Goal: Complete application form

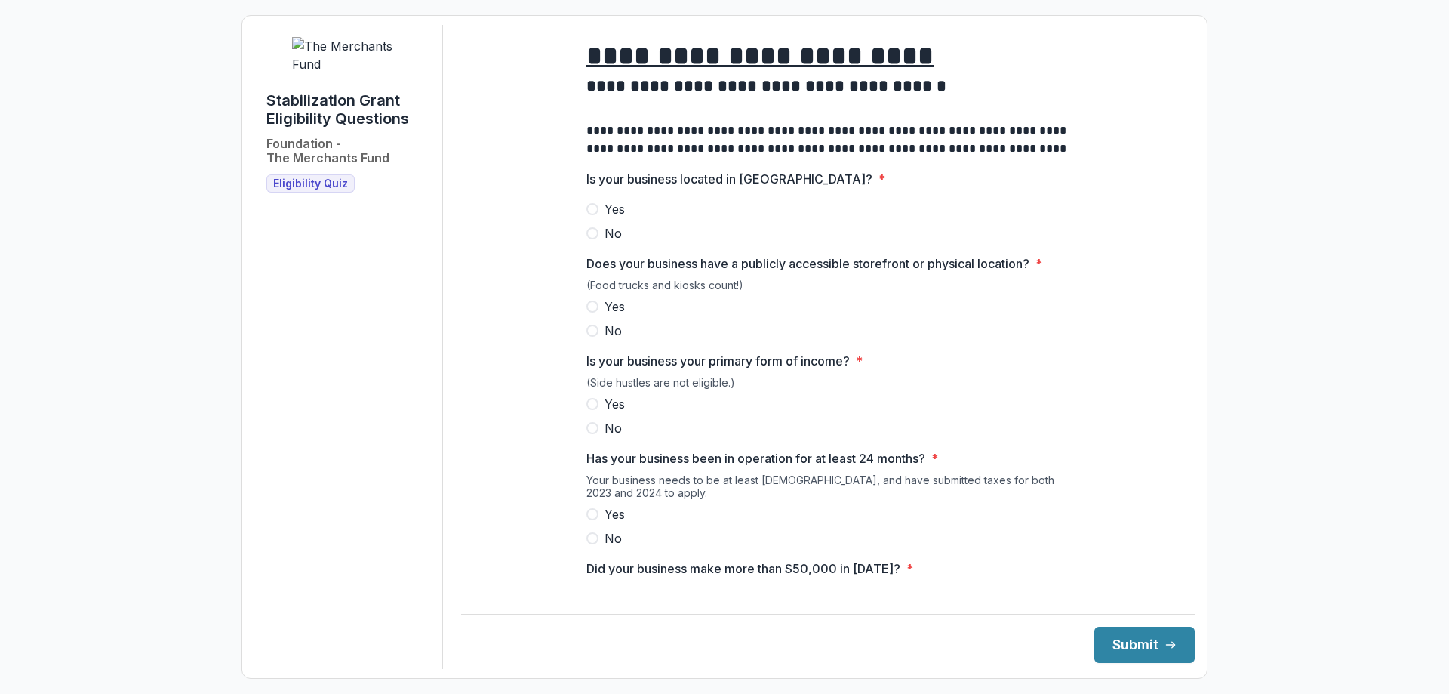
click at [593, 215] on span at bounding box center [592, 209] width 12 height 12
click at [591, 312] on span at bounding box center [592, 306] width 12 height 12
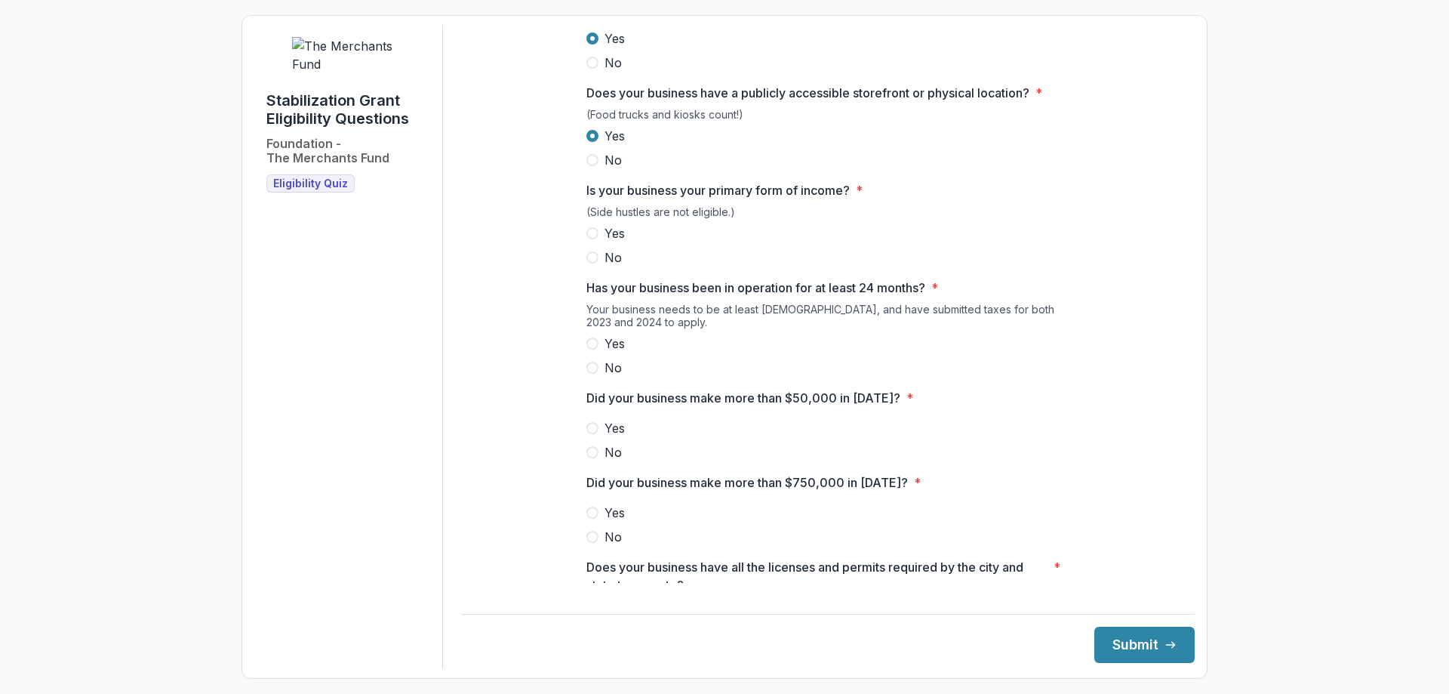
scroll to position [193, 0]
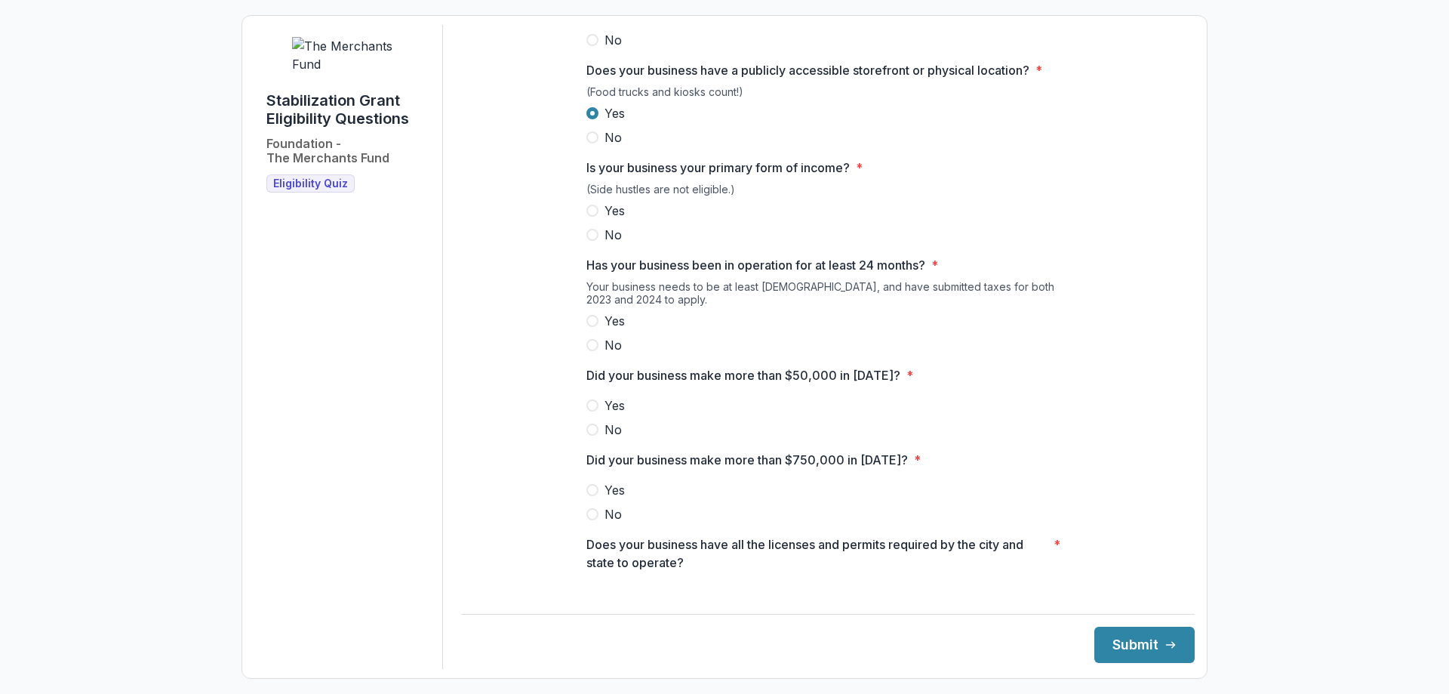
click at [591, 217] on span at bounding box center [592, 211] width 12 height 12
click at [588, 327] on span at bounding box center [592, 321] width 12 height 12
click at [592, 411] on span at bounding box center [592, 405] width 12 height 12
click at [594, 520] on span at bounding box center [592, 514] width 12 height 12
drag, startPoint x: 1175, startPoint y: 367, endPoint x: 1186, endPoint y: 413, distance: 47.2
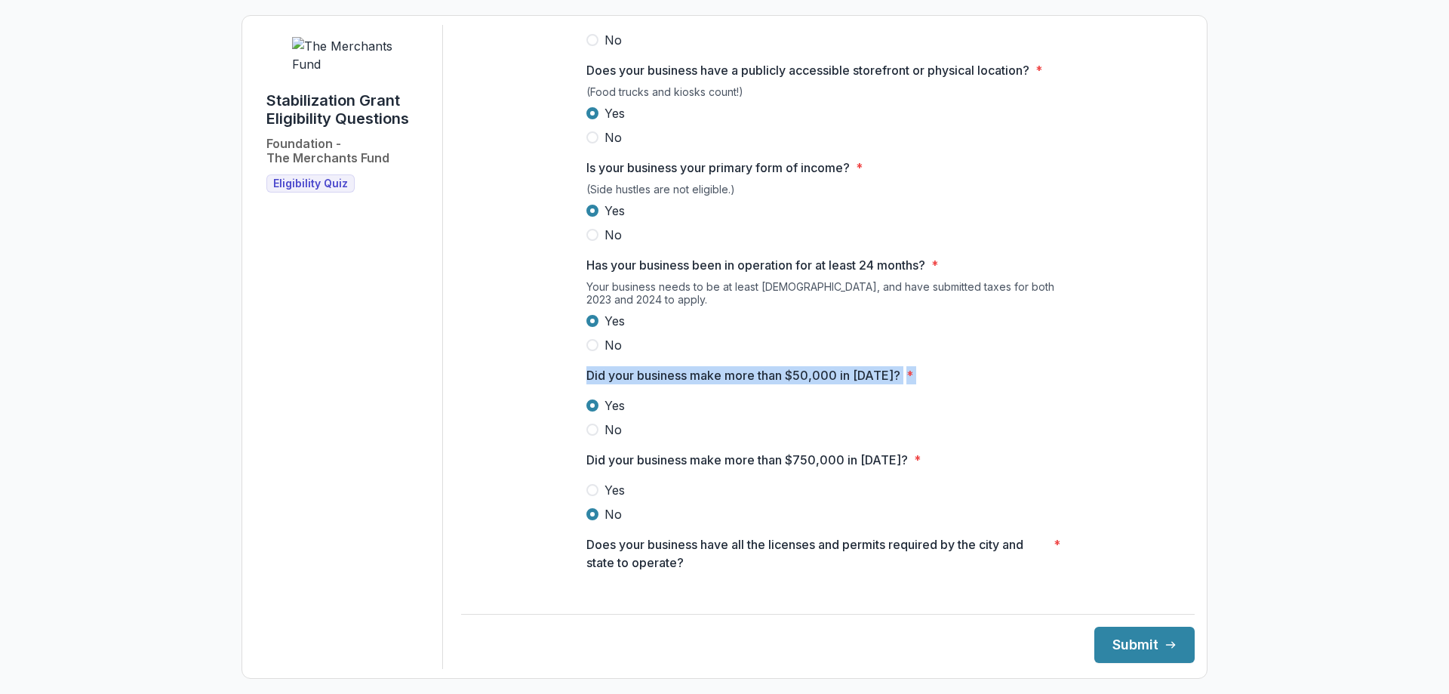
click at [1186, 424] on div "**********" at bounding box center [828, 347] width 734 height 644
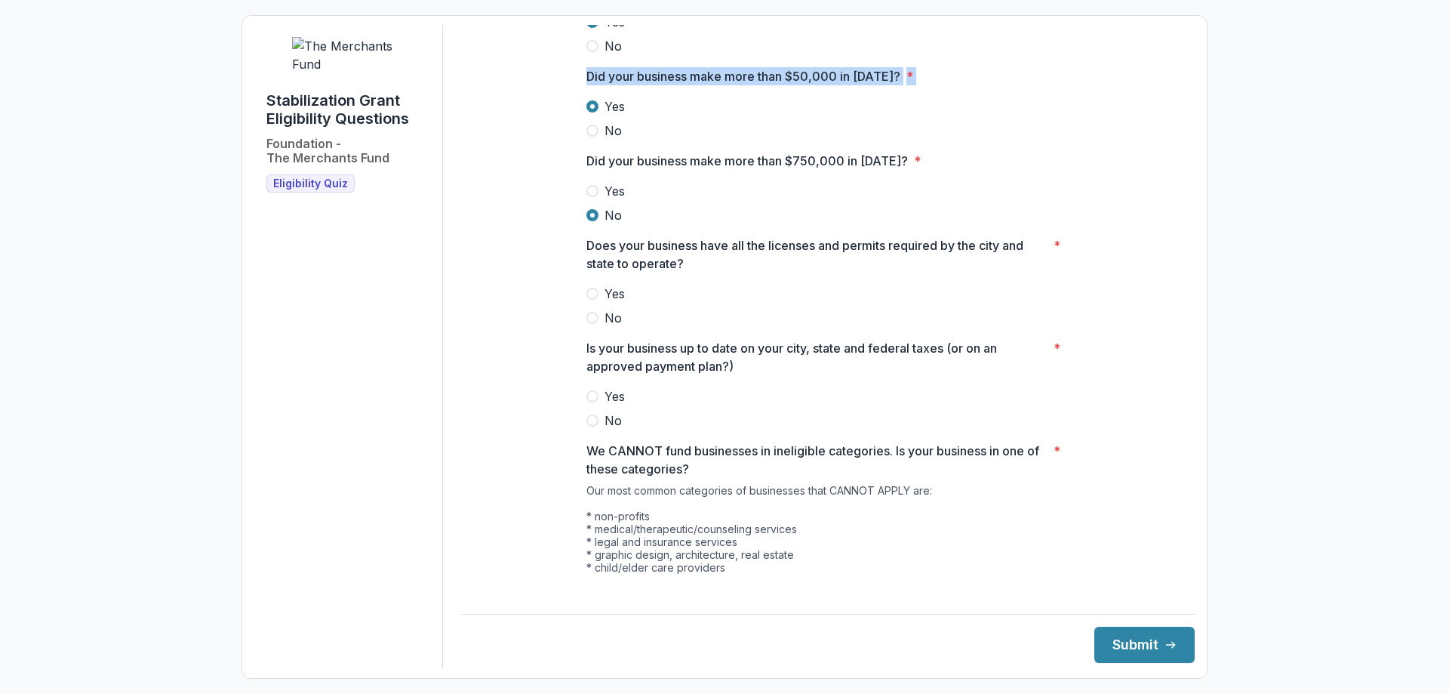
scroll to position [494, 0]
click at [589, 298] on span at bounding box center [592, 292] width 12 height 12
click at [588, 401] on span at bounding box center [592, 395] width 12 height 12
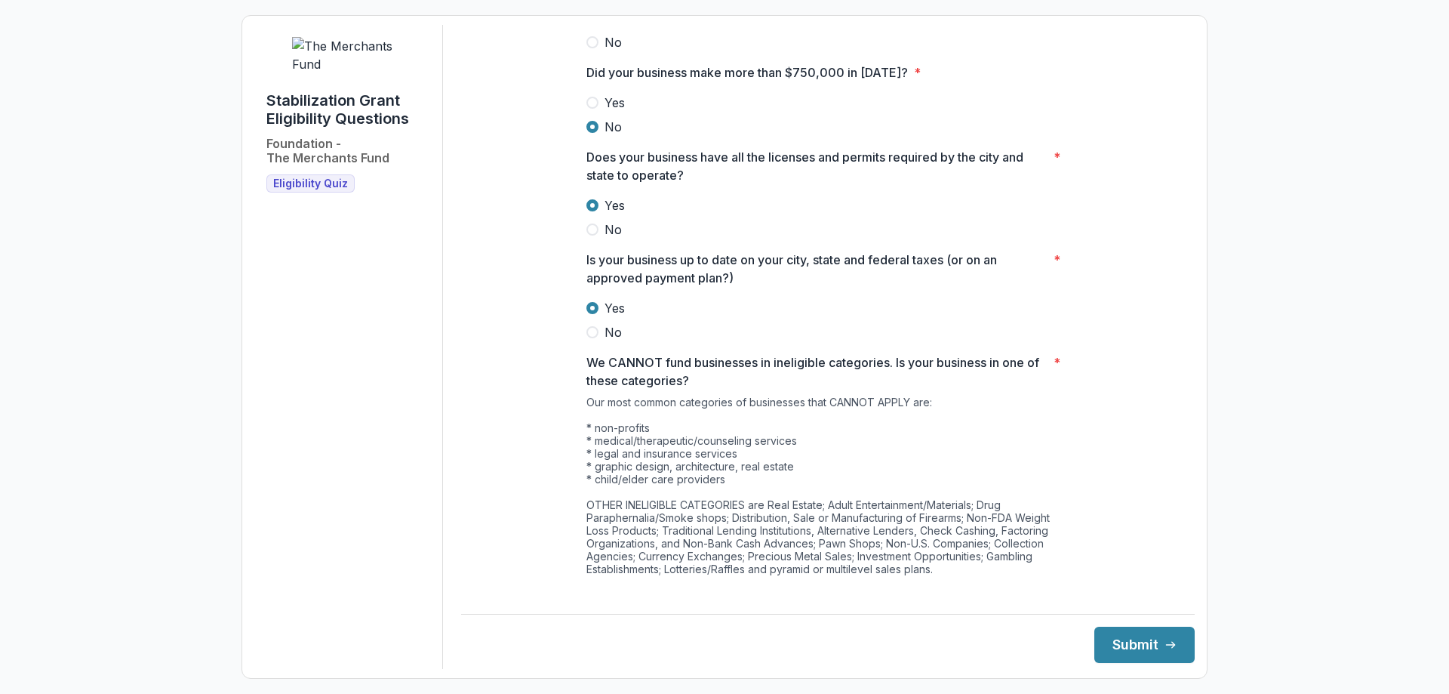
scroll to position [645, 0]
